Goal: Ask a question

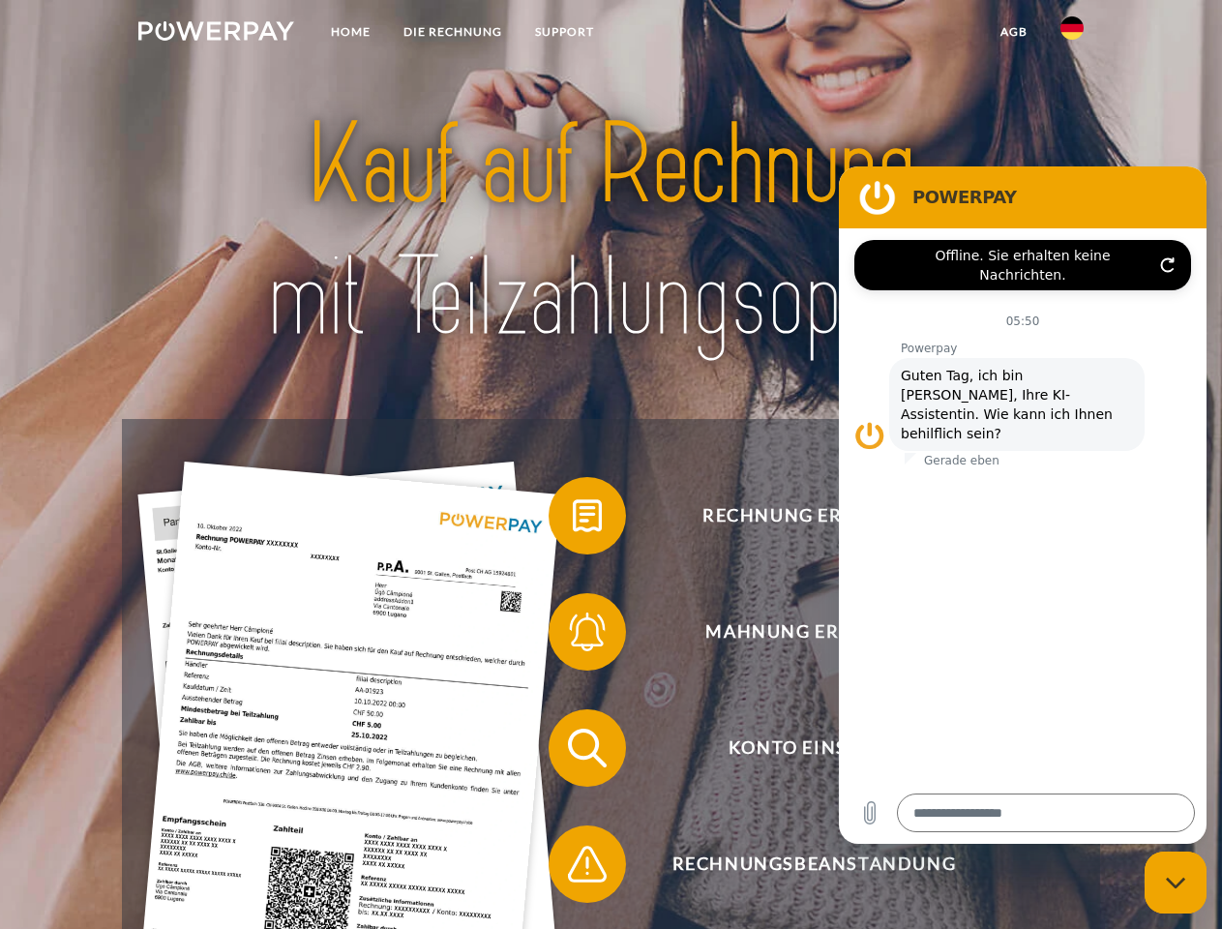
click at [216, 34] on img at bounding box center [216, 30] width 156 height 19
click at [1072, 34] on img at bounding box center [1071, 27] width 23 height 23
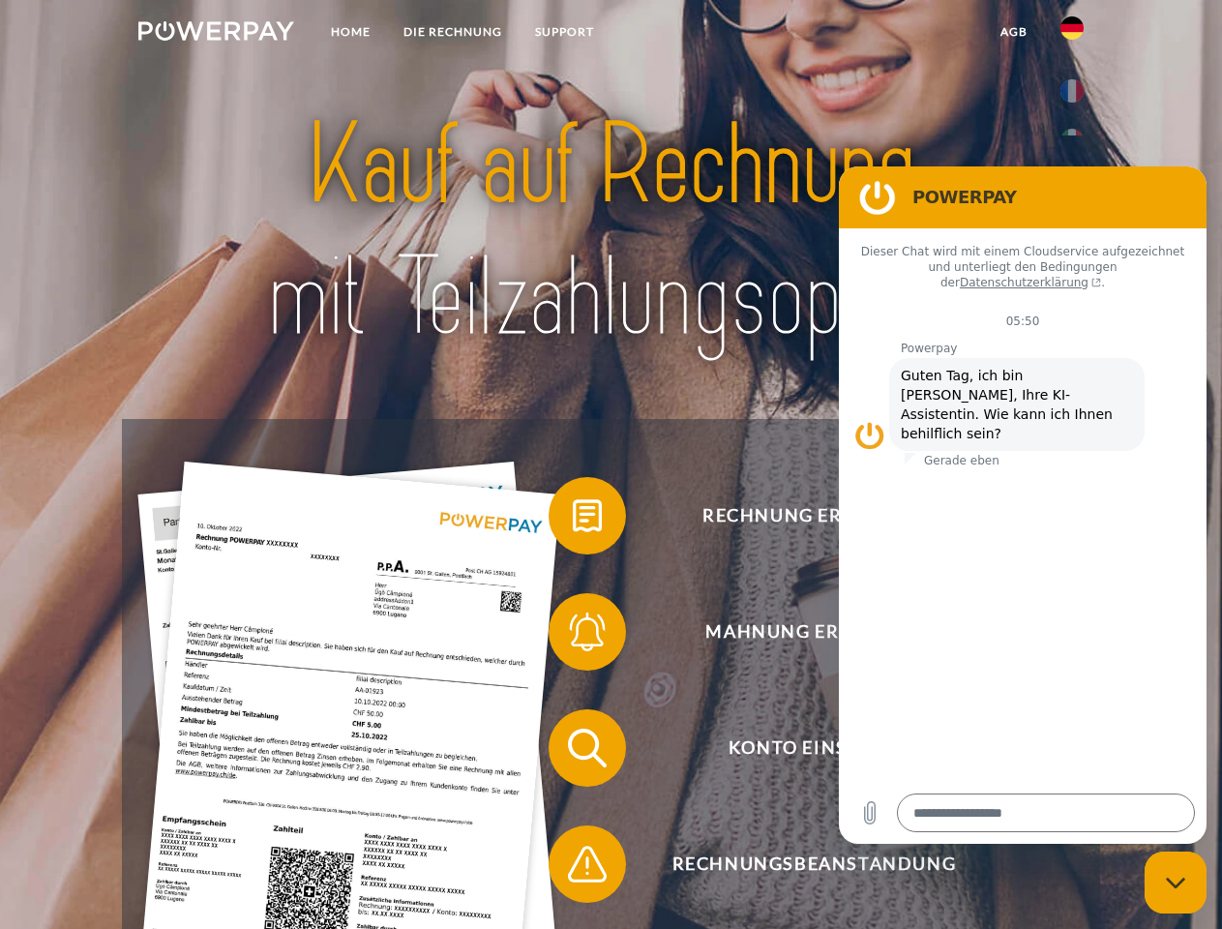
click at [1013, 32] on link "agb" at bounding box center [1014, 32] width 60 height 35
click at [573, 520] on span at bounding box center [558, 515] width 97 height 97
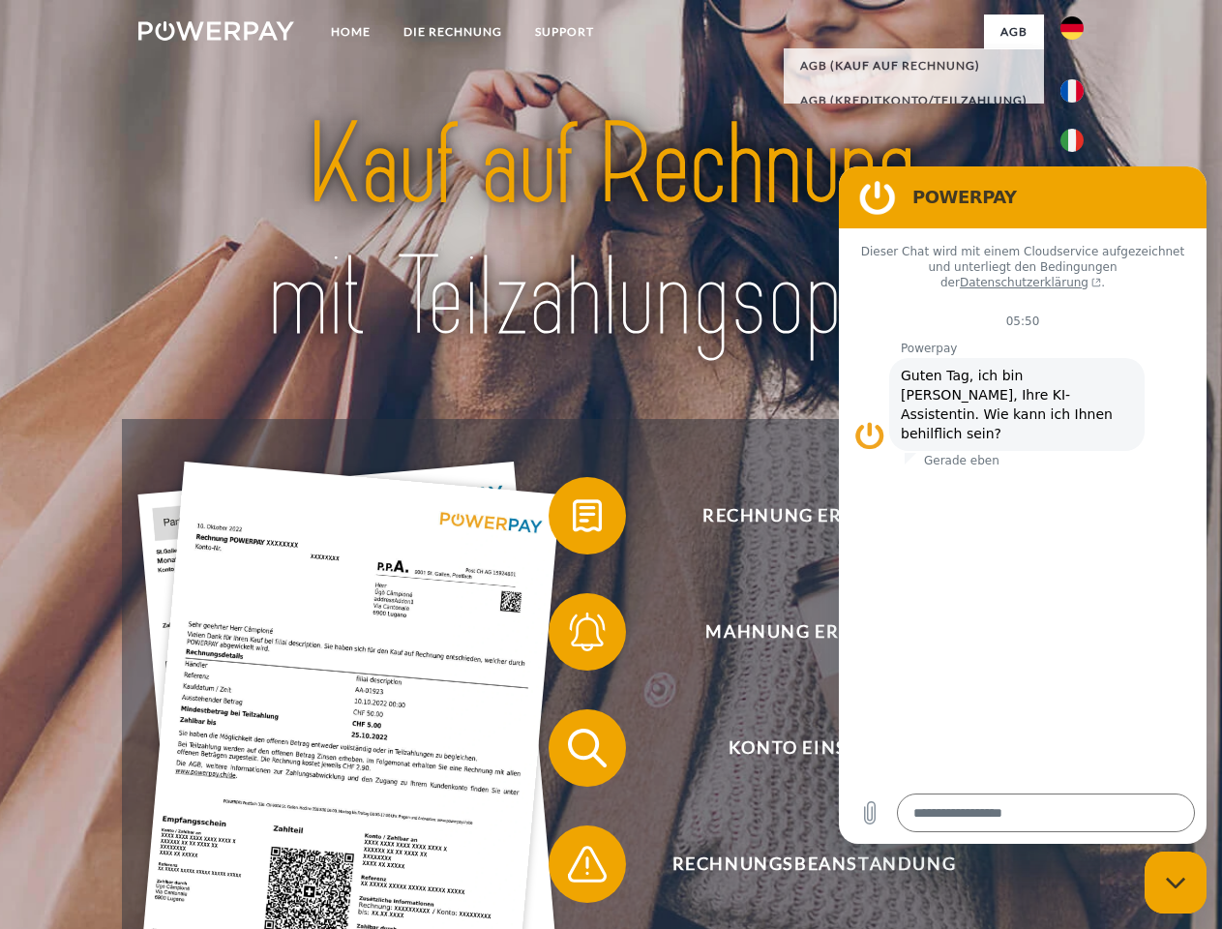
click at [573, 636] on span at bounding box center [558, 631] width 97 height 97
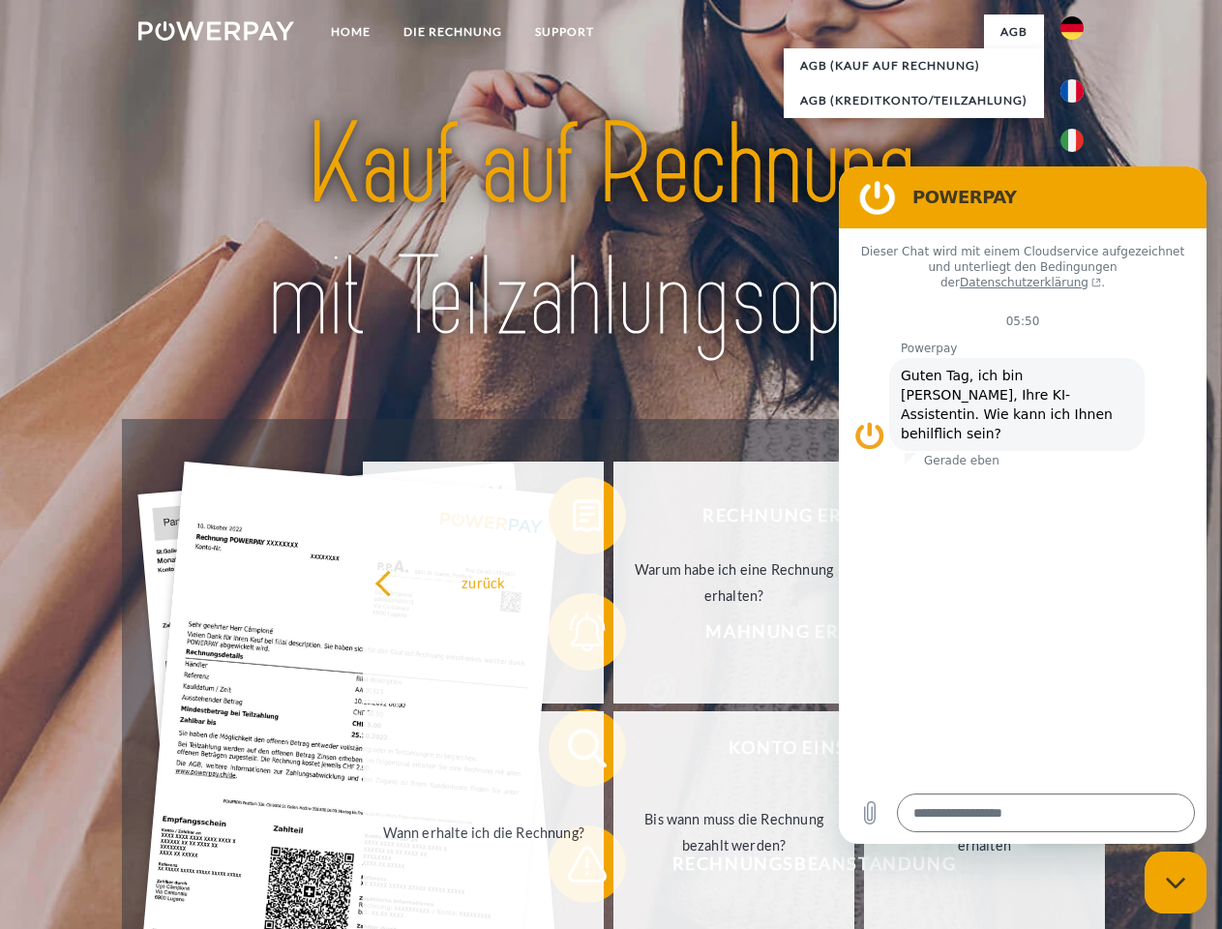
click at [613, 752] on link "Bis wann muss die Rechnung bezahlt werden?" at bounding box center [733, 832] width 241 height 242
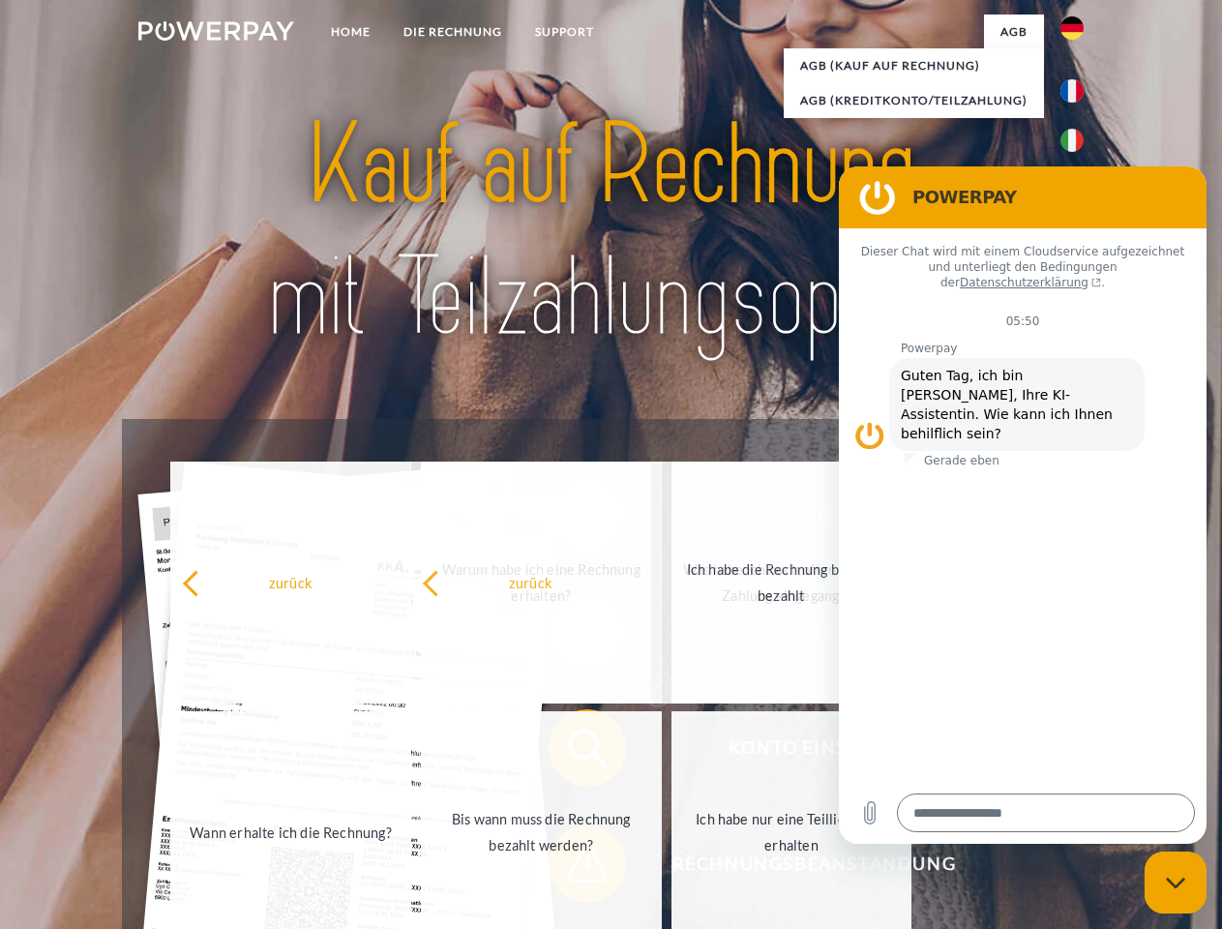
click at [573, 868] on span at bounding box center [558, 864] width 97 height 97
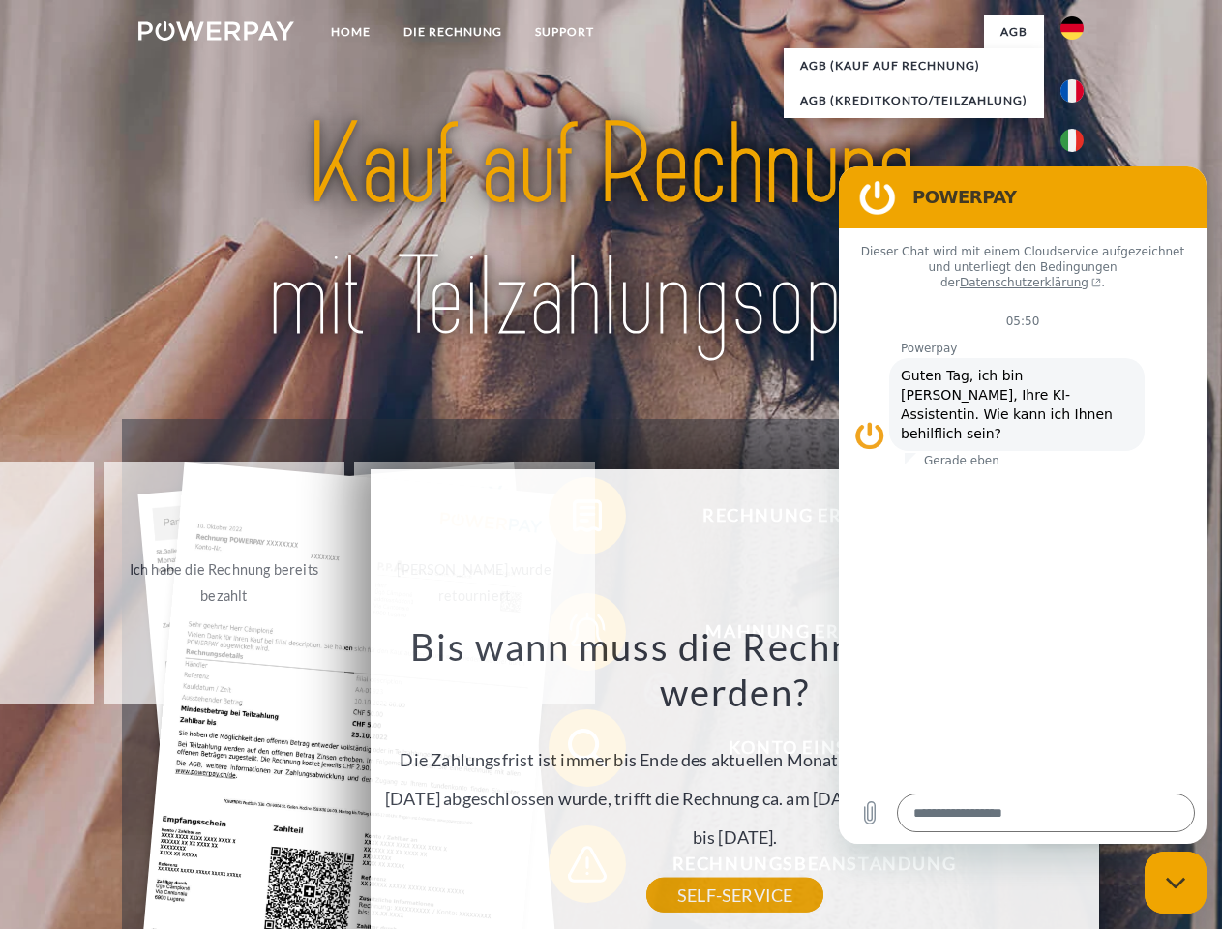
click at [1176, 882] on icon "Messaging-Fenster schließen" at bounding box center [1176, 883] width 20 height 13
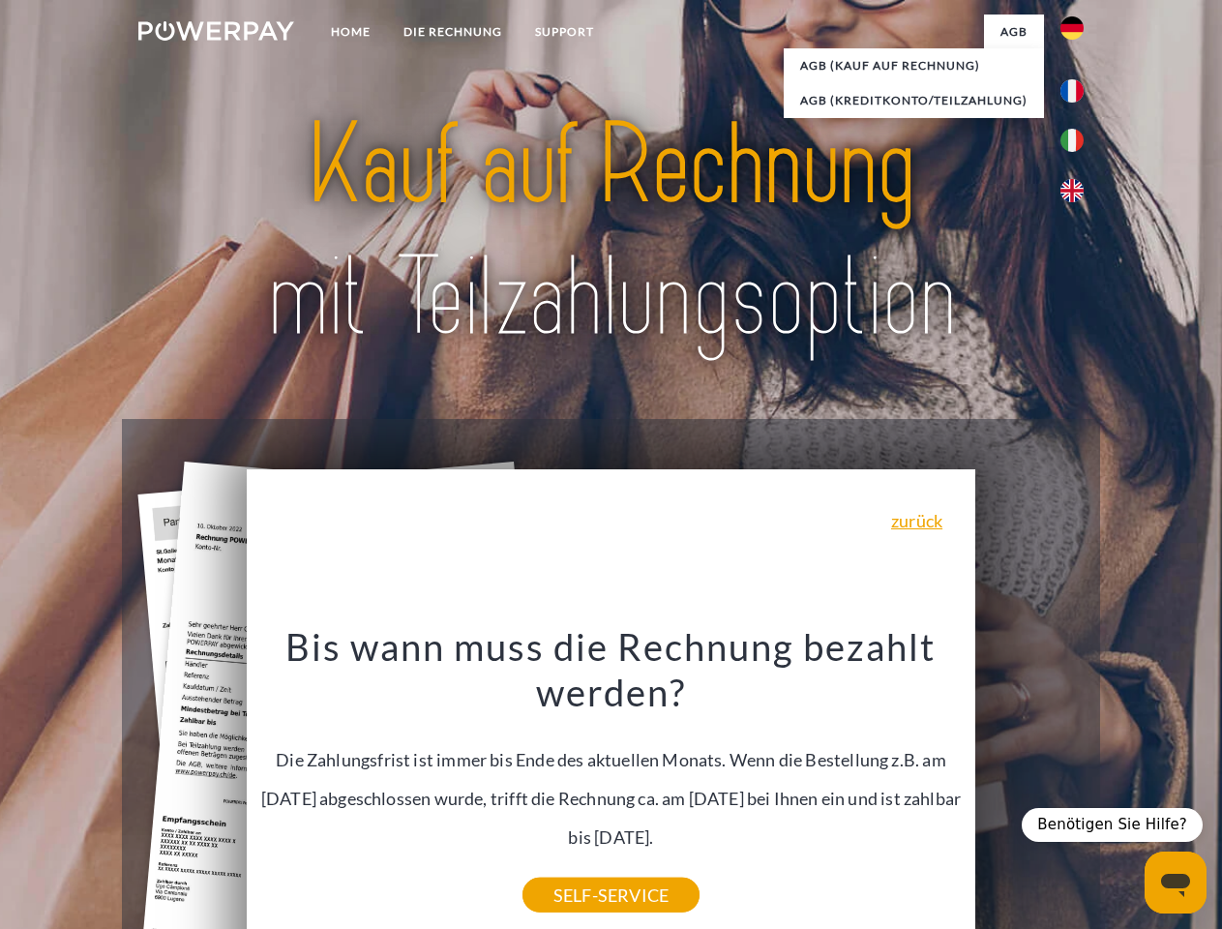
type textarea "*"
